Goal: Ask a question

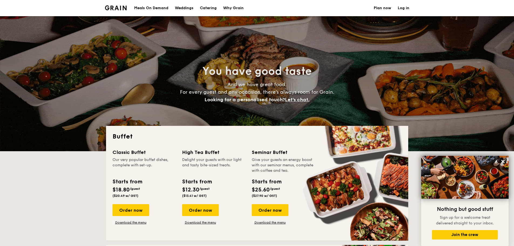
select select
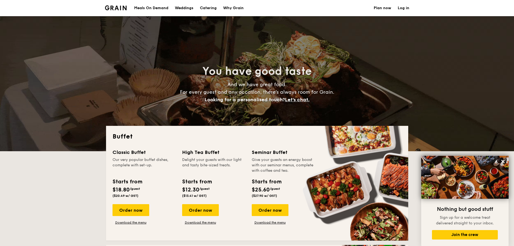
click at [210, 9] on h1 "Catering" at bounding box center [208, 8] width 17 height 16
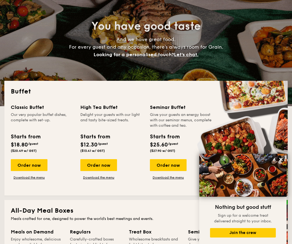
scroll to position [54, 0]
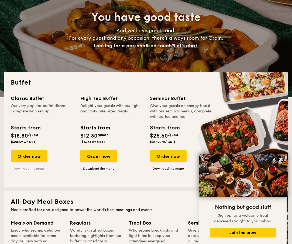
click at [23, 169] on link "Download the menu" at bounding box center [29, 168] width 37 height 4
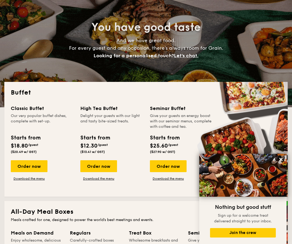
scroll to position [0, 0]
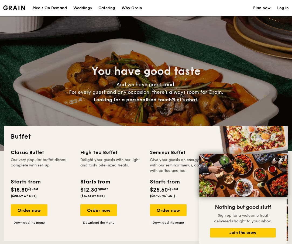
click at [11, 12] on li at bounding box center [16, 8] width 26 height 16
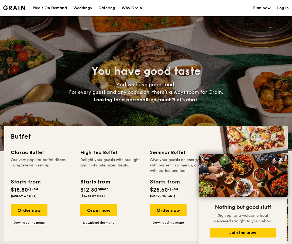
click at [13, 10] on li at bounding box center [16, 8] width 26 height 16
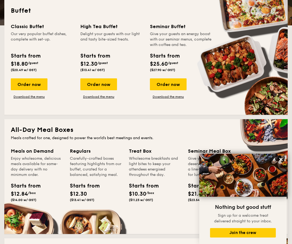
scroll to position [135, 0]
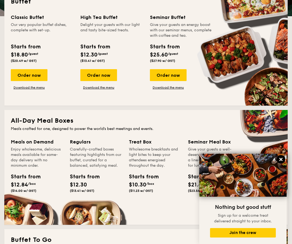
click at [280, 157] on icon at bounding box center [281, 159] width 5 height 5
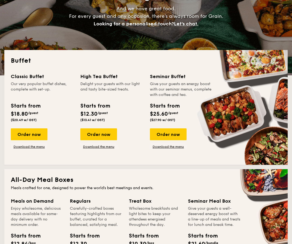
scroll to position [0, 0]
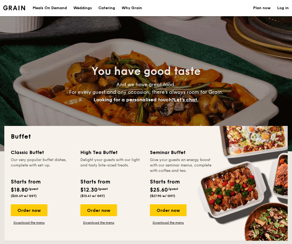
click at [107, 8] on h1 "Catering" at bounding box center [107, 8] width 17 height 16
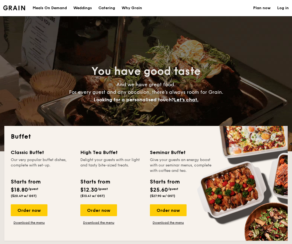
click at [135, 8] on div "Why Grain" at bounding box center [132, 8] width 21 height 16
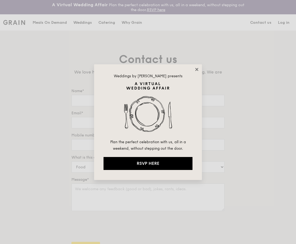
click at [198, 68] on icon at bounding box center [196, 69] width 3 height 3
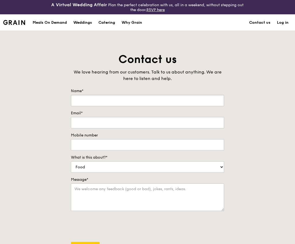
click at [116, 101] on input "Name*" at bounding box center [147, 100] width 153 height 11
type input "[PERSON_NAME]"
click at [105, 122] on input "Email*" at bounding box center [147, 122] width 153 height 11
click at [77, 126] on input "Email*" at bounding box center [147, 122] width 153 height 11
paste input "[EMAIL_ADDRESS][DOMAIN_NAME]"
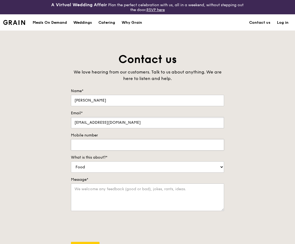
type input "[EMAIL_ADDRESS][DOMAIN_NAME]"
click at [83, 148] on input "Mobile number" at bounding box center [147, 144] width 153 height 11
type input "90086200"
click at [112, 168] on select "Food Service Billing/Payment Catering Others" at bounding box center [147, 166] width 153 height 11
select select "Catering"
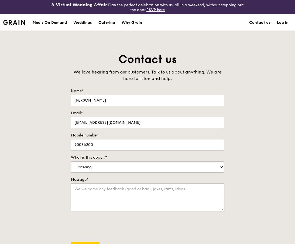
click at [71, 161] on select "Food Service Billing/Payment Catering Others" at bounding box center [147, 166] width 153 height 11
click at [101, 191] on textarea "Message*" at bounding box center [147, 197] width 153 height 28
click at [188, 189] on textarea "Hi , Was wondering if you still have any promo desserts for this month if we or…" at bounding box center [147, 197] width 153 height 28
click at [150, 196] on textarea "Hi , Was wondering if you still have any promo desserts for the month if we ord…" at bounding box center [147, 197] width 153 height 28
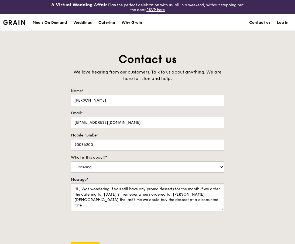
click at [205, 205] on textarea "Hi , Was wondering if you still have any promo desserts for the month if we ord…" at bounding box center [147, 197] width 153 height 28
type textarea "Hi , Was wondering if you still have any promo desserts for the month if we ord…"
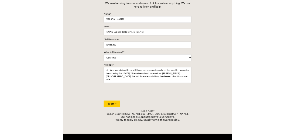
scroll to position [81, 0]
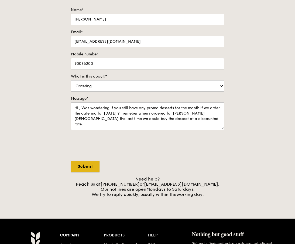
click at [92, 170] on input "Submit" at bounding box center [85, 166] width 29 height 11
select select "Food"
